Goal: Transaction & Acquisition: Purchase product/service

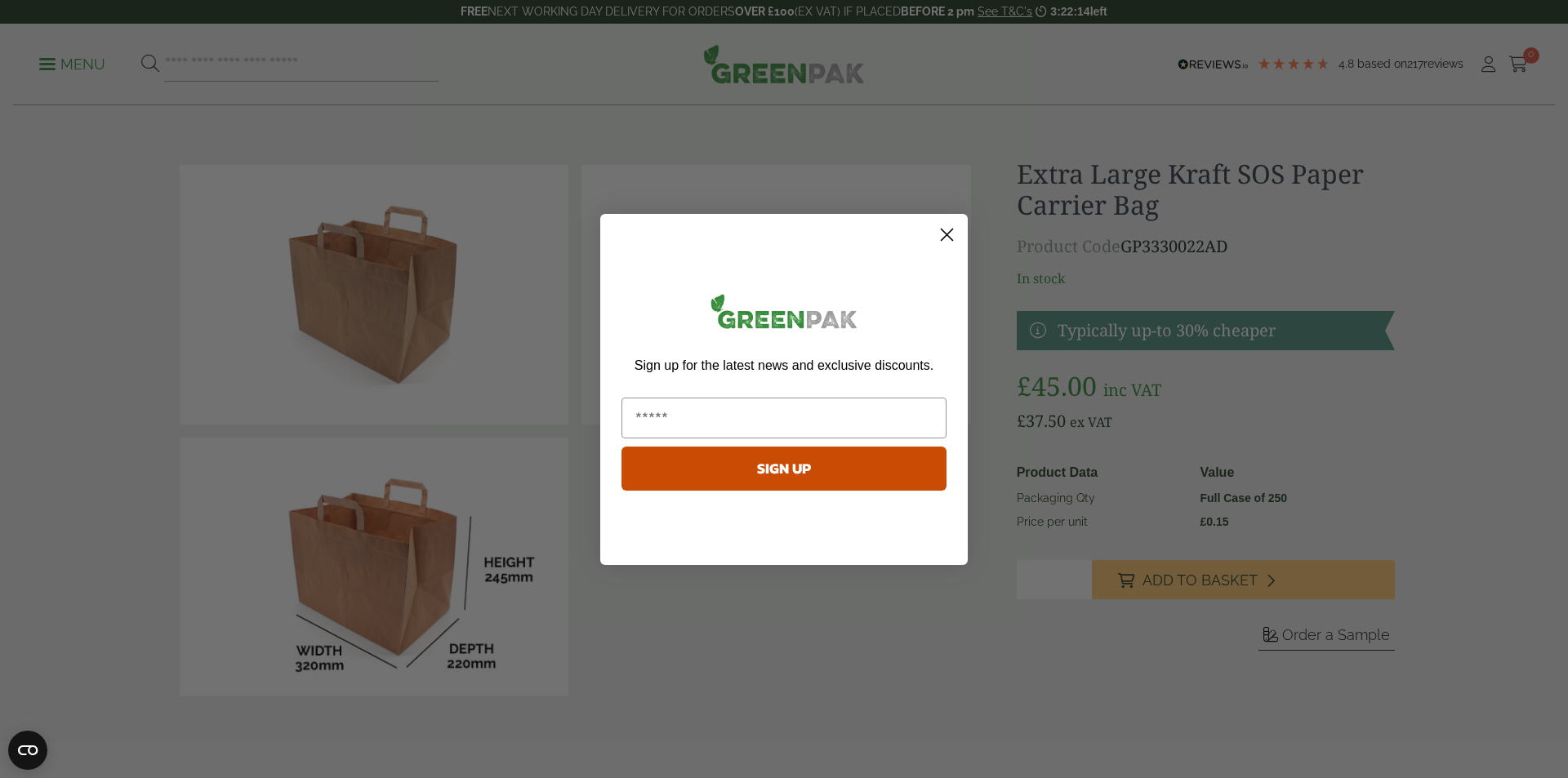
click at [949, 232] on icon "Close dialog" at bounding box center [947, 235] width 12 height 12
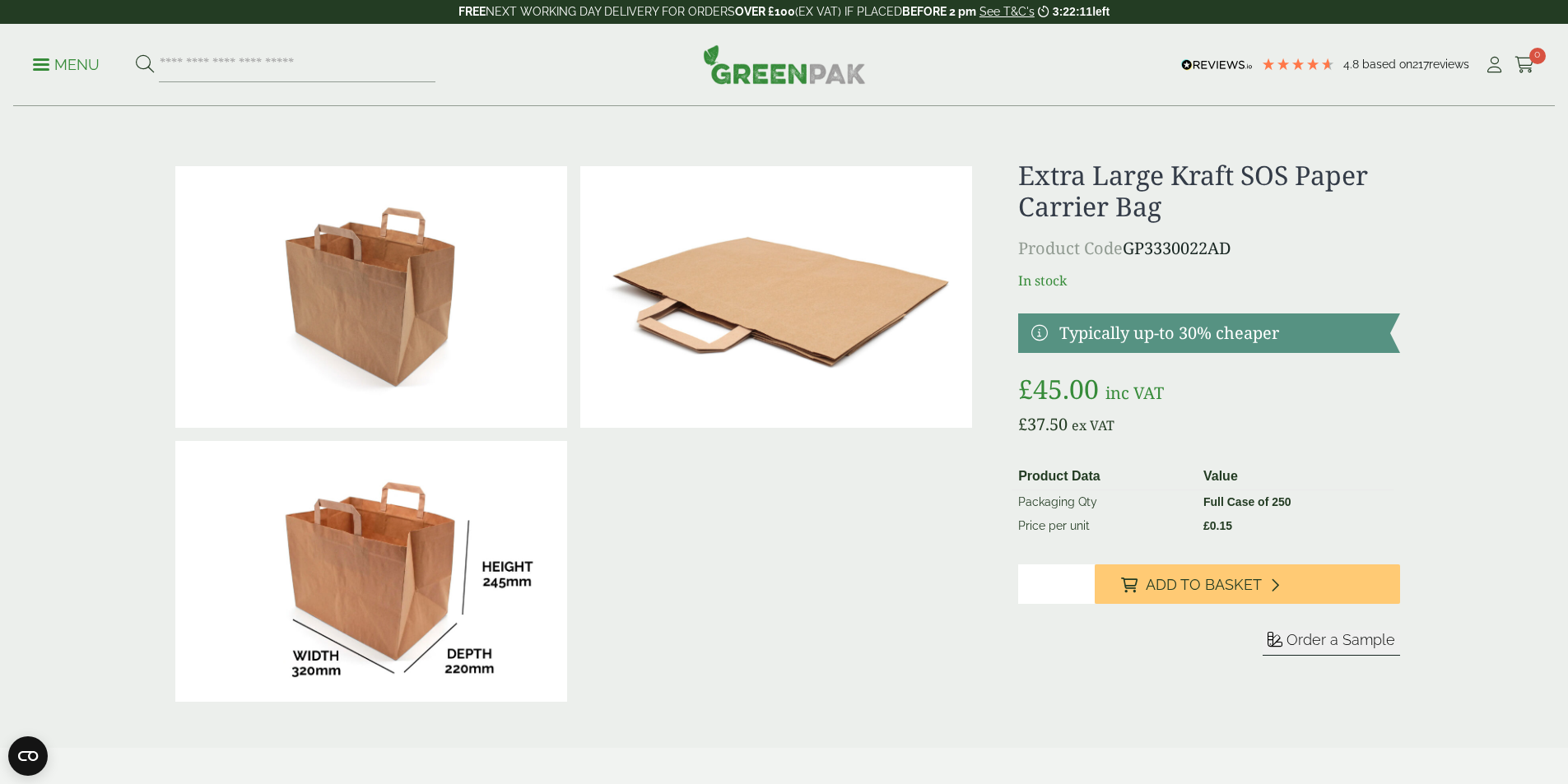
click at [50, 68] on link "Menu" at bounding box center [66, 64] width 67 height 17
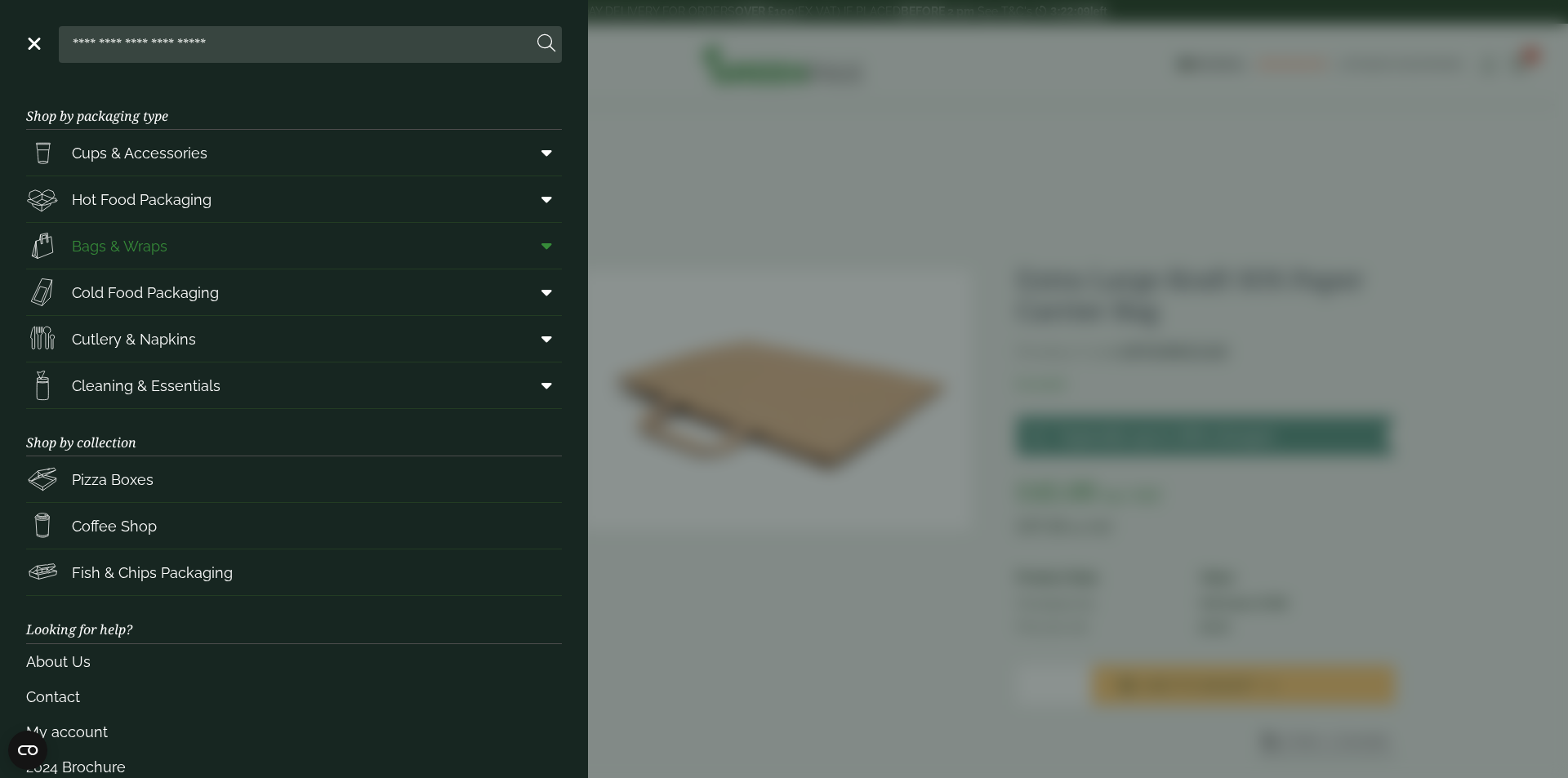
click at [144, 247] on span "Bags & Wraps" at bounding box center [119, 246] width 95 height 22
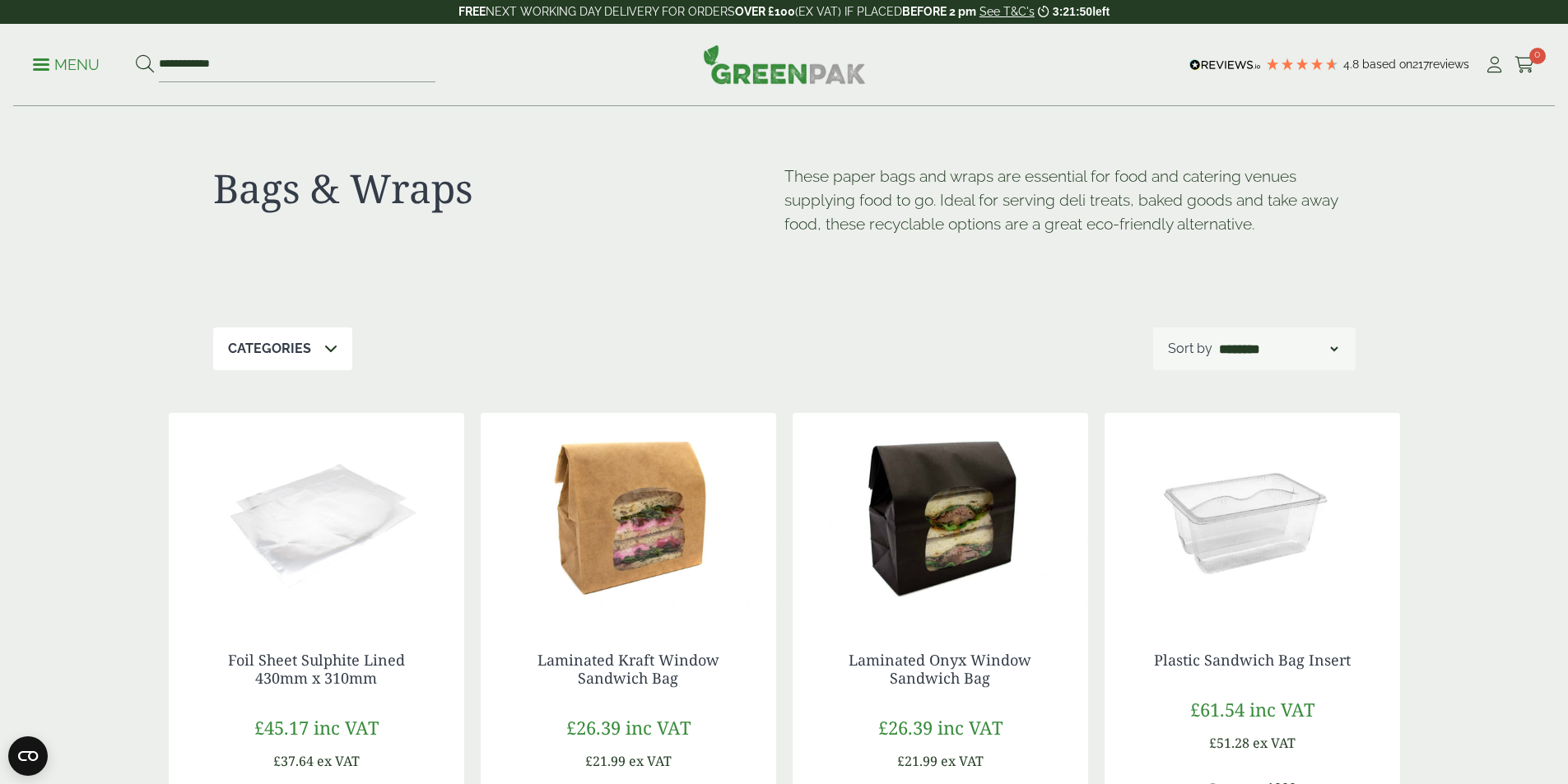
click at [330, 349] on icon at bounding box center [331, 348] width 13 height 13
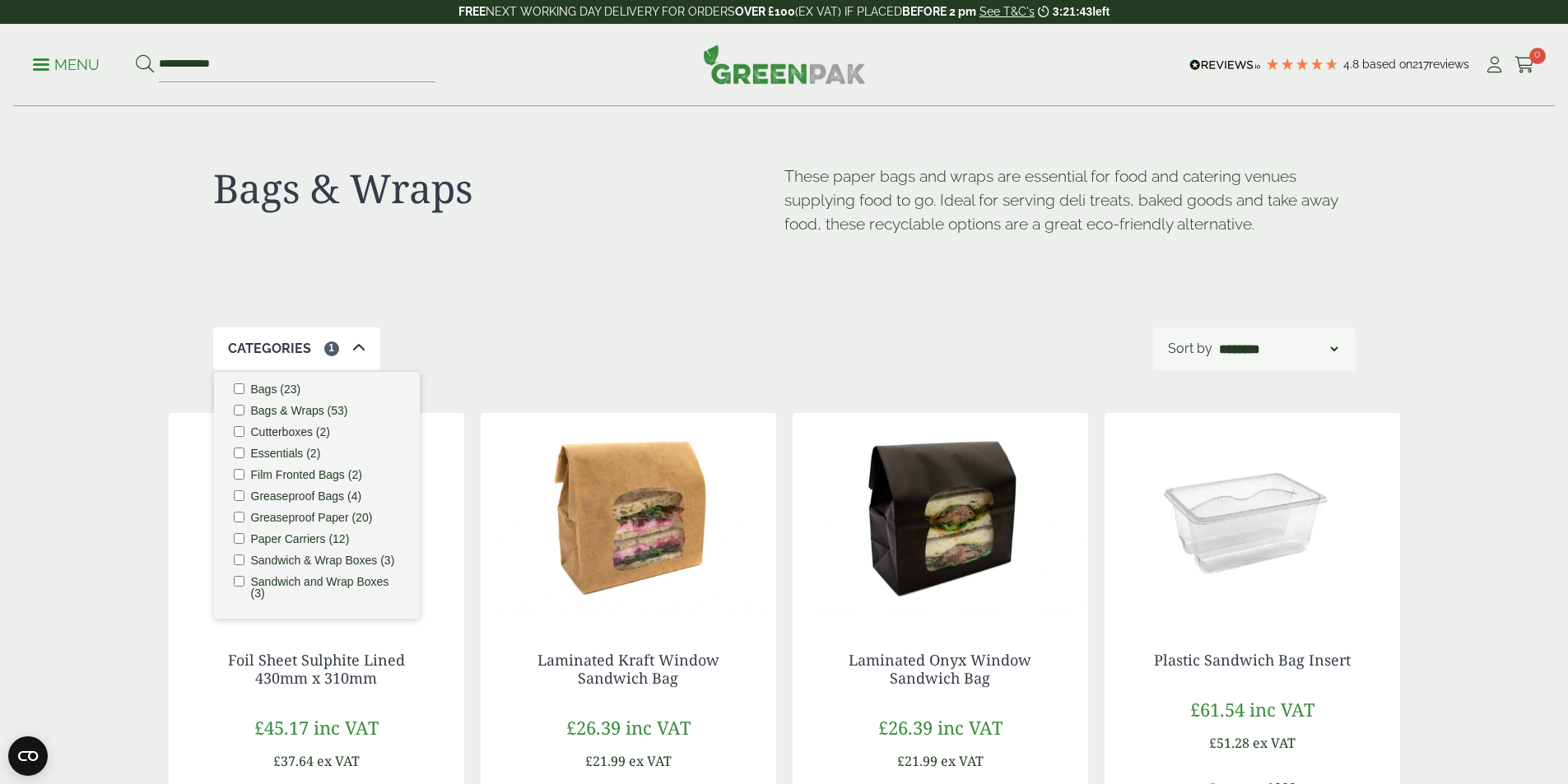
scroll to position [20, 0]
click at [621, 349] on div "Categories 1 Bags (23) Bags & Wraps (53) Cutterboxes (2) Essentials (2) Film Fr…" at bounding box center [784, 349] width 1142 height 43
click at [653, 328] on div "Categories 1 Bags (23) Bags & Wraps (53) Cutterboxes (2) Essentials (2) Film Fr…" at bounding box center [784, 349] width 1142 height 43
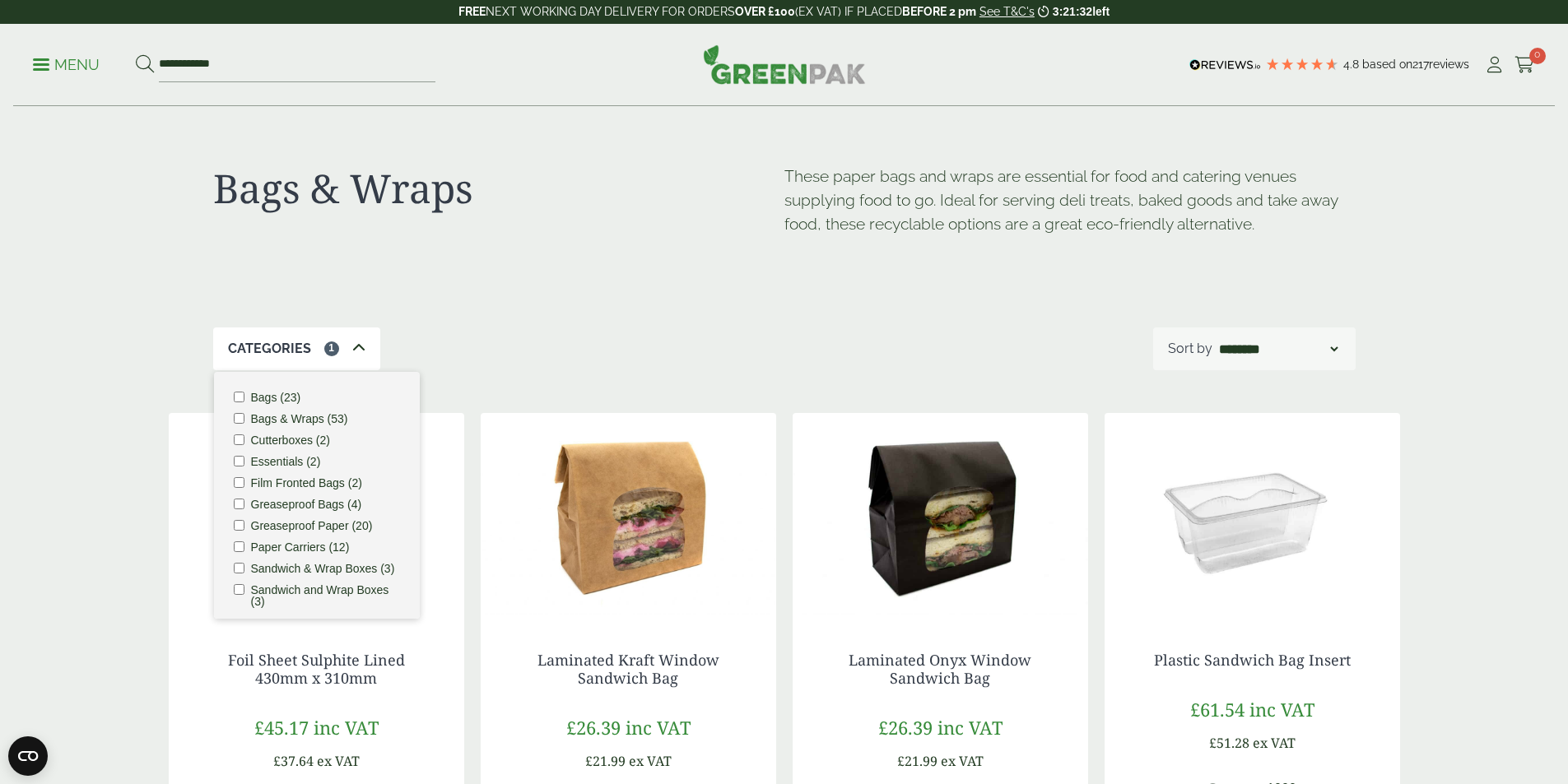
click at [284, 346] on p "Categories" at bounding box center [269, 349] width 83 height 20
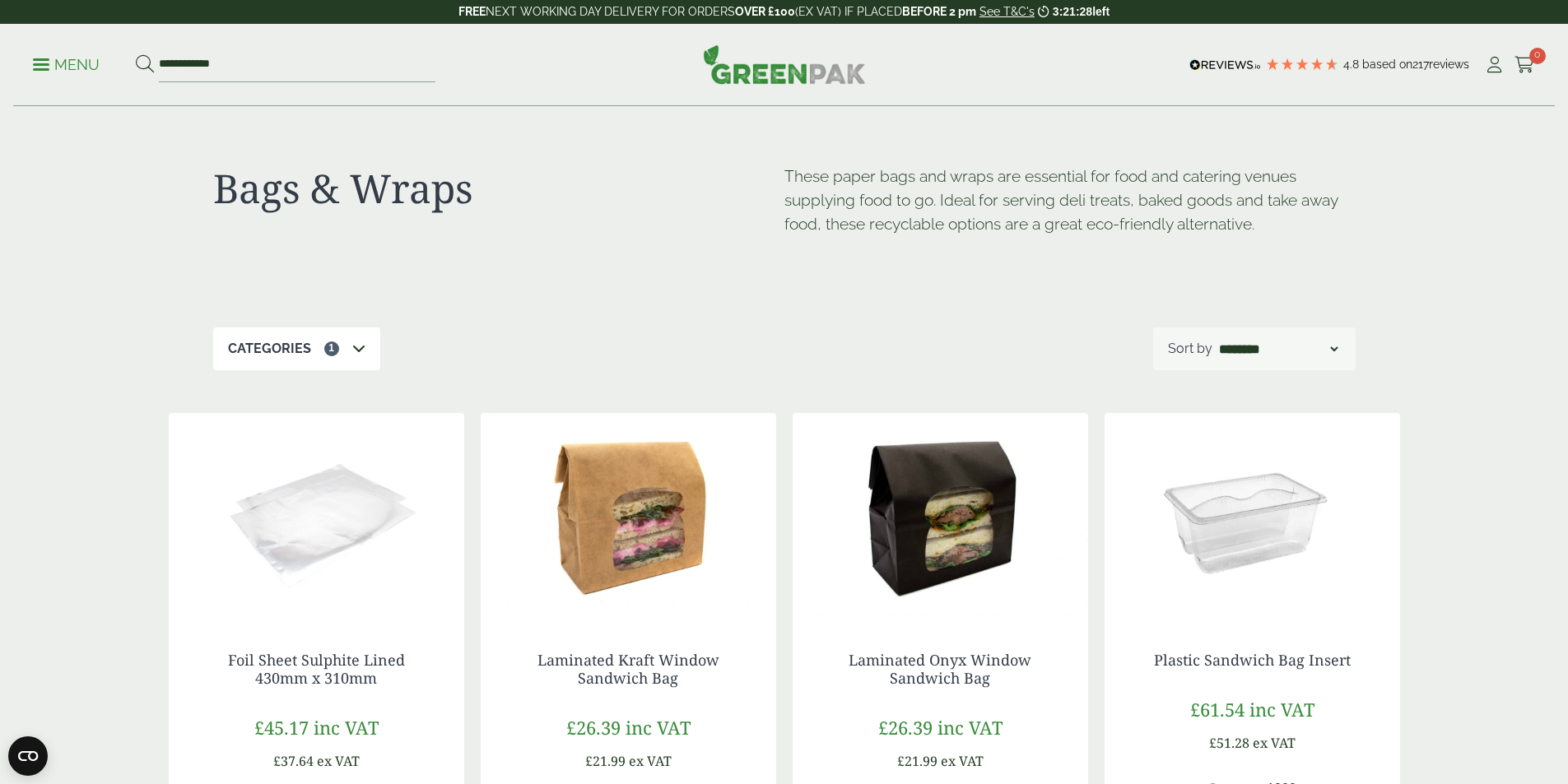
click at [50, 68] on link "Menu" at bounding box center [66, 64] width 67 height 17
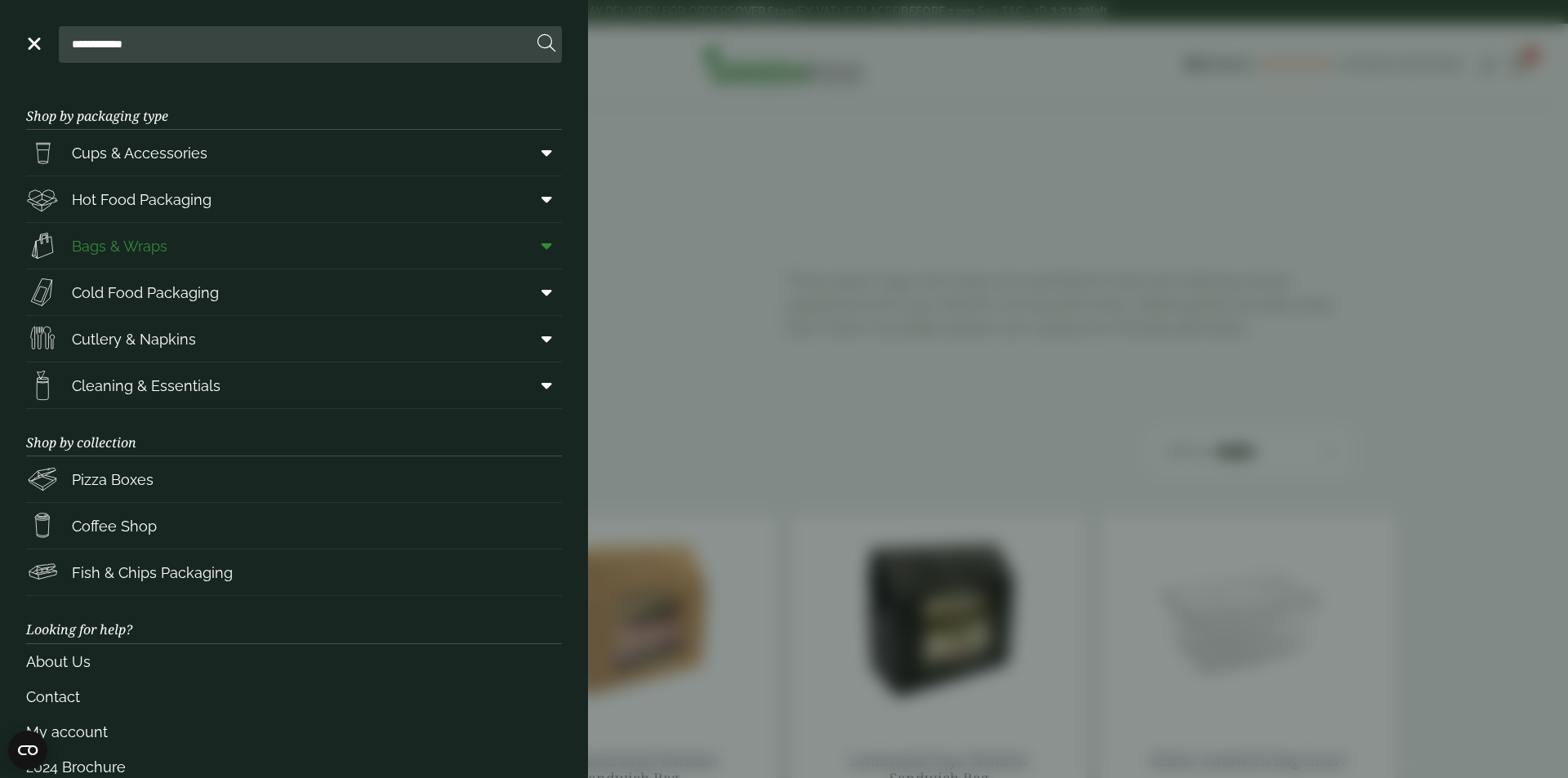
click at [98, 246] on span "Bags & Wraps" at bounding box center [119, 246] width 95 height 22
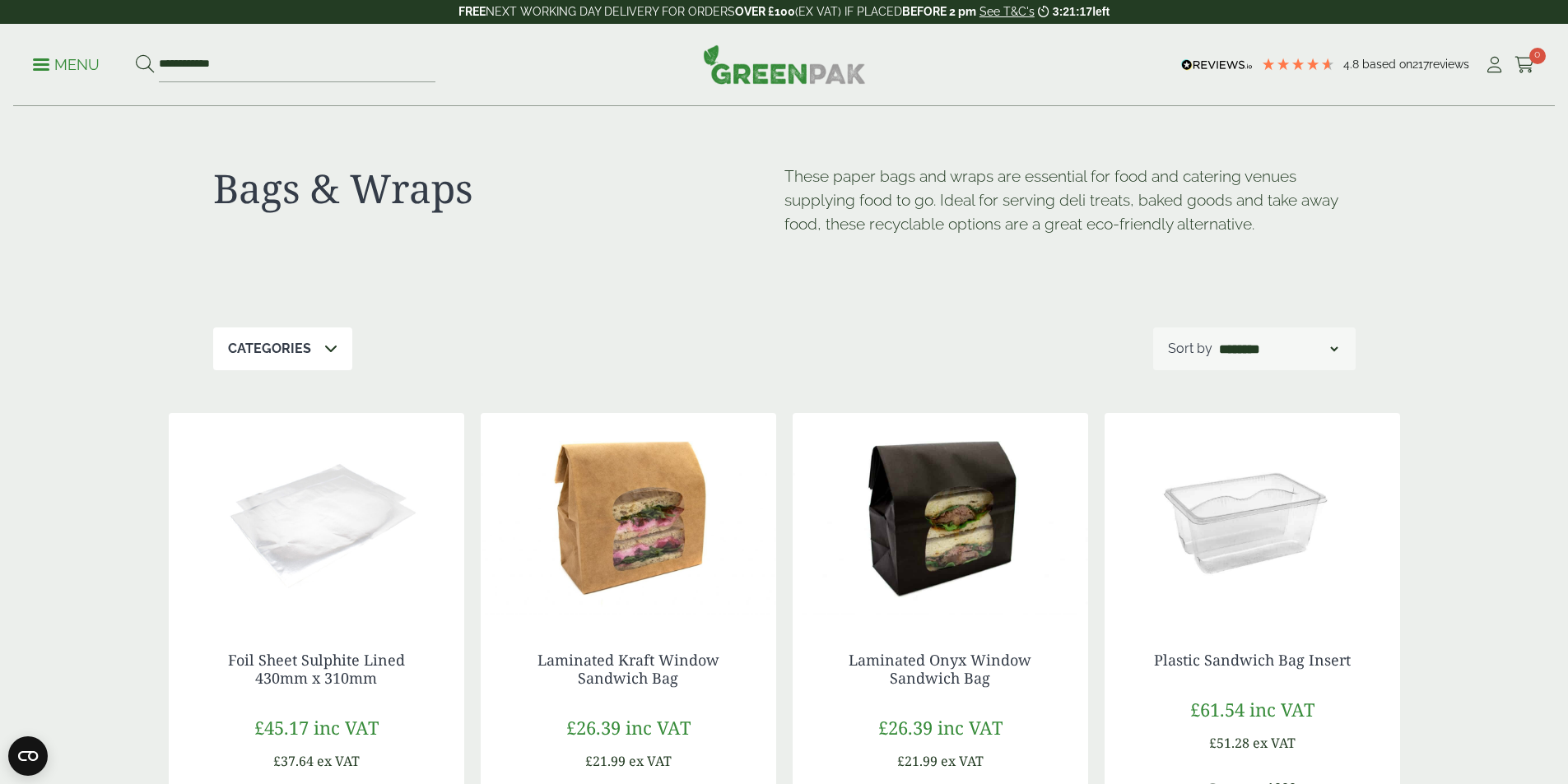
click at [1331, 346] on select "**********" at bounding box center [1279, 349] width 125 height 20
select select "********"
click at [1216, 339] on select "**********" at bounding box center [1279, 349] width 125 height 20
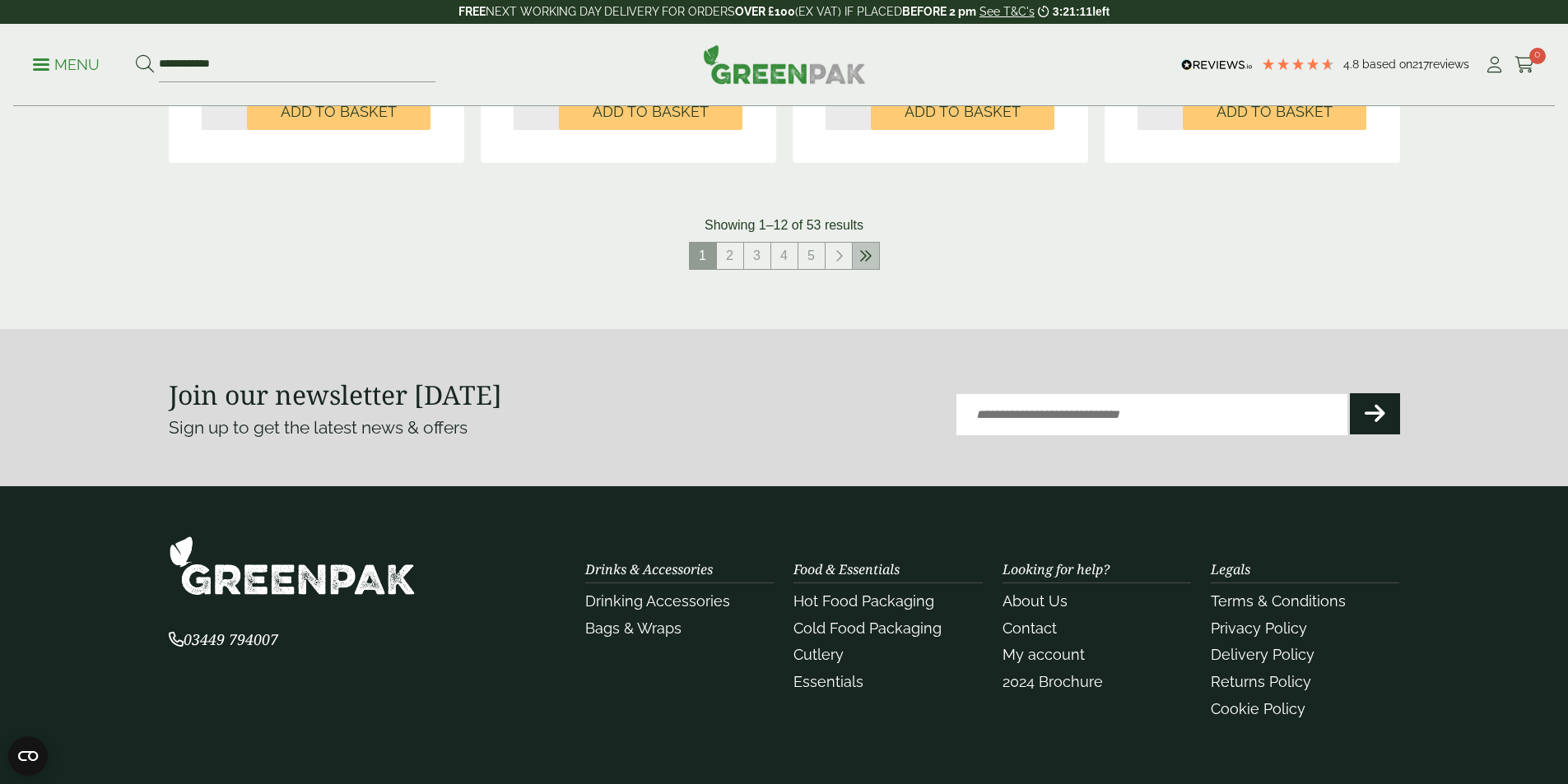
scroll to position [1728, 0]
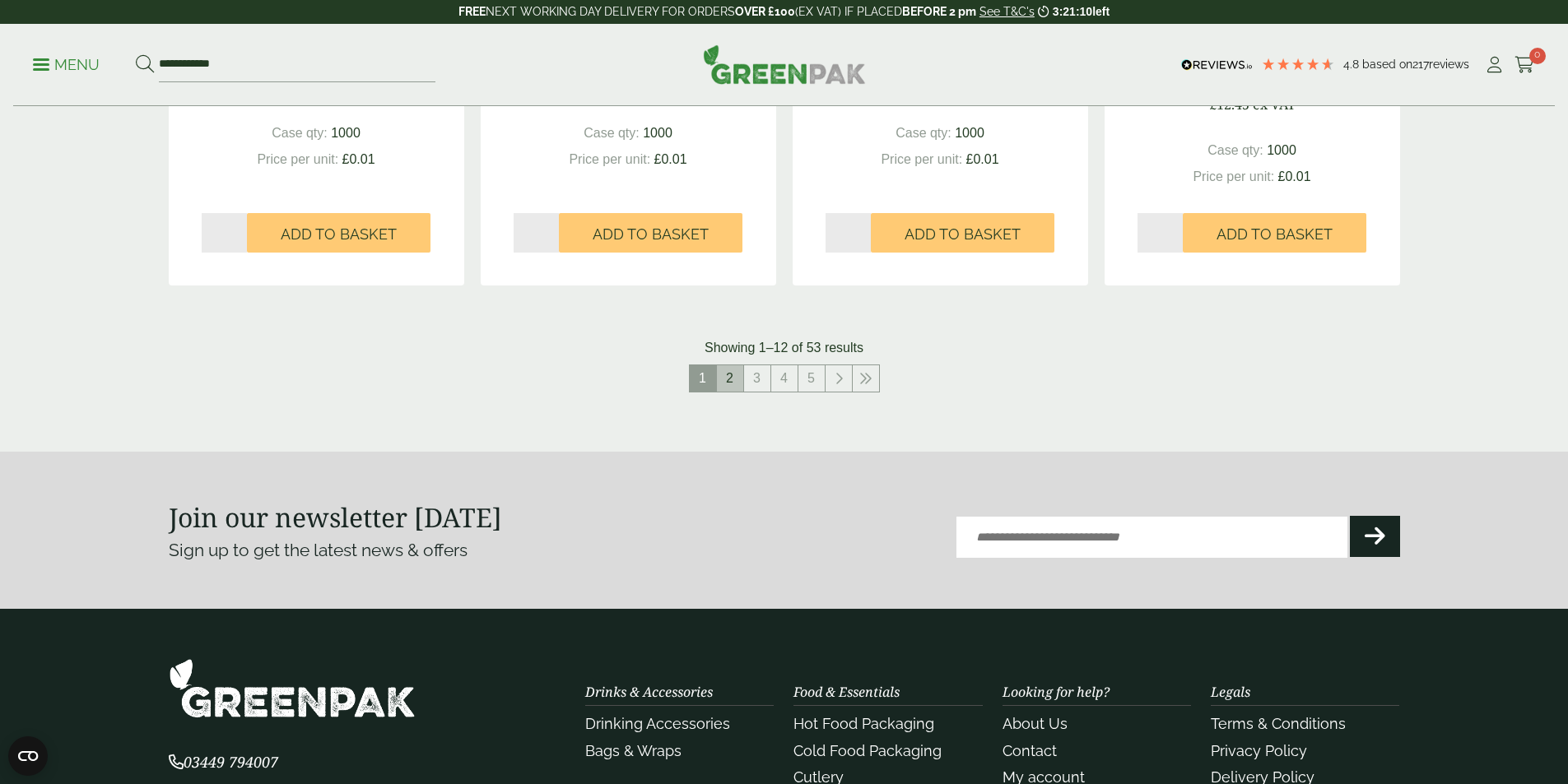
click at [733, 374] on link "2" at bounding box center [729, 378] width 26 height 26
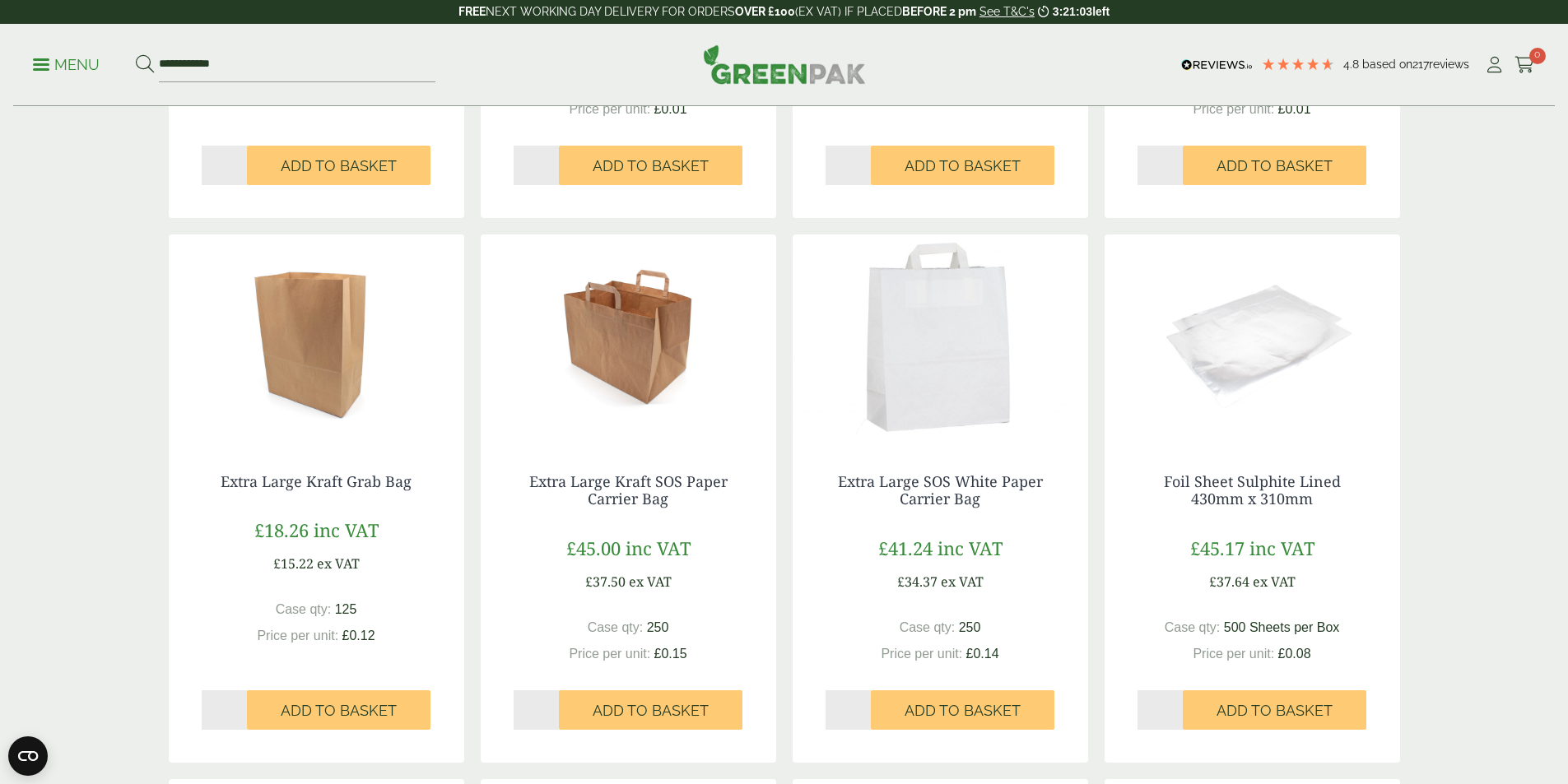
scroll to position [760, 0]
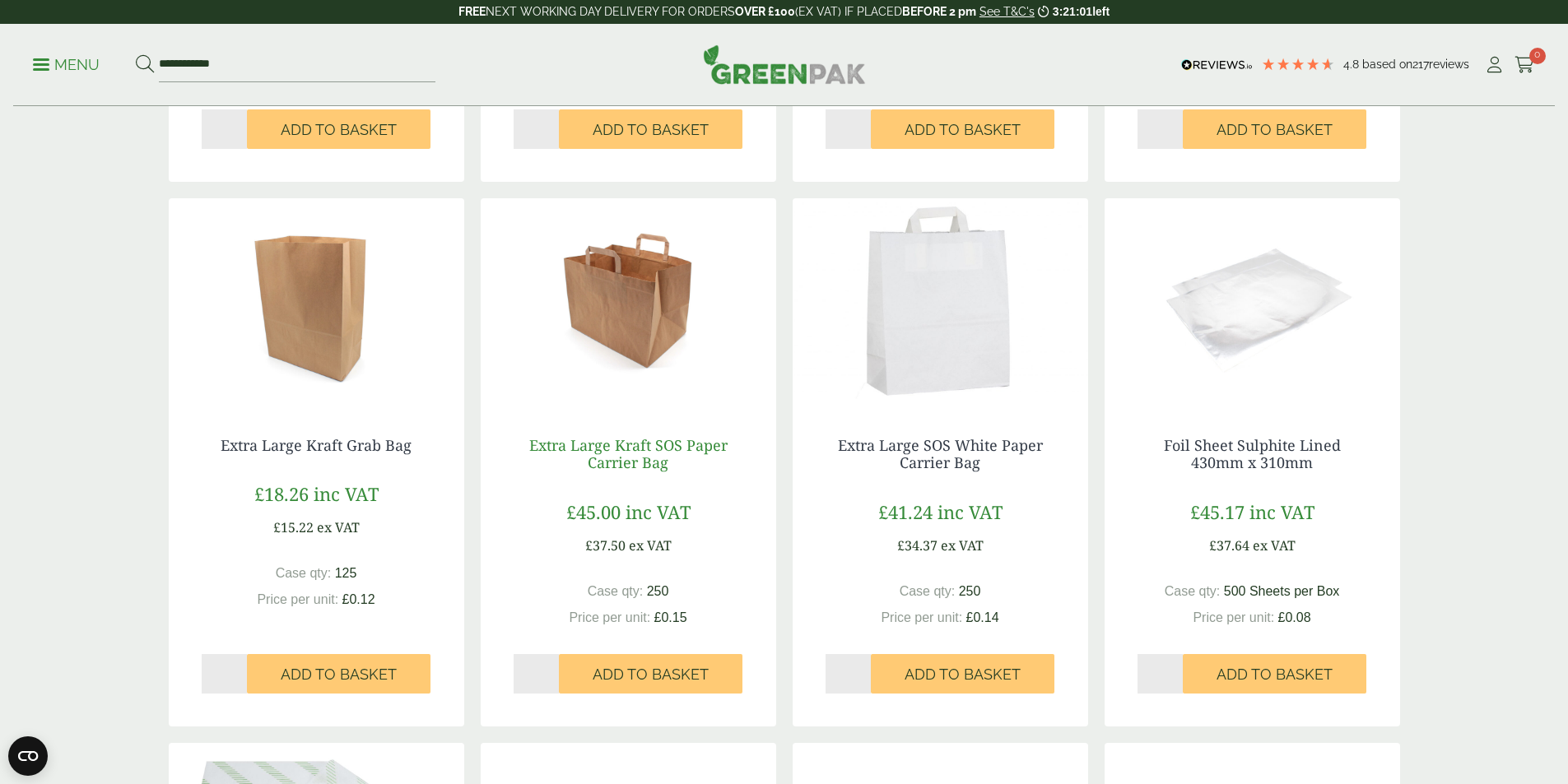
click at [620, 449] on link "Extra Large Kraft SOS Paper Carrier Bag" at bounding box center [628, 454] width 198 height 38
